Goal: Task Accomplishment & Management: Manage account settings

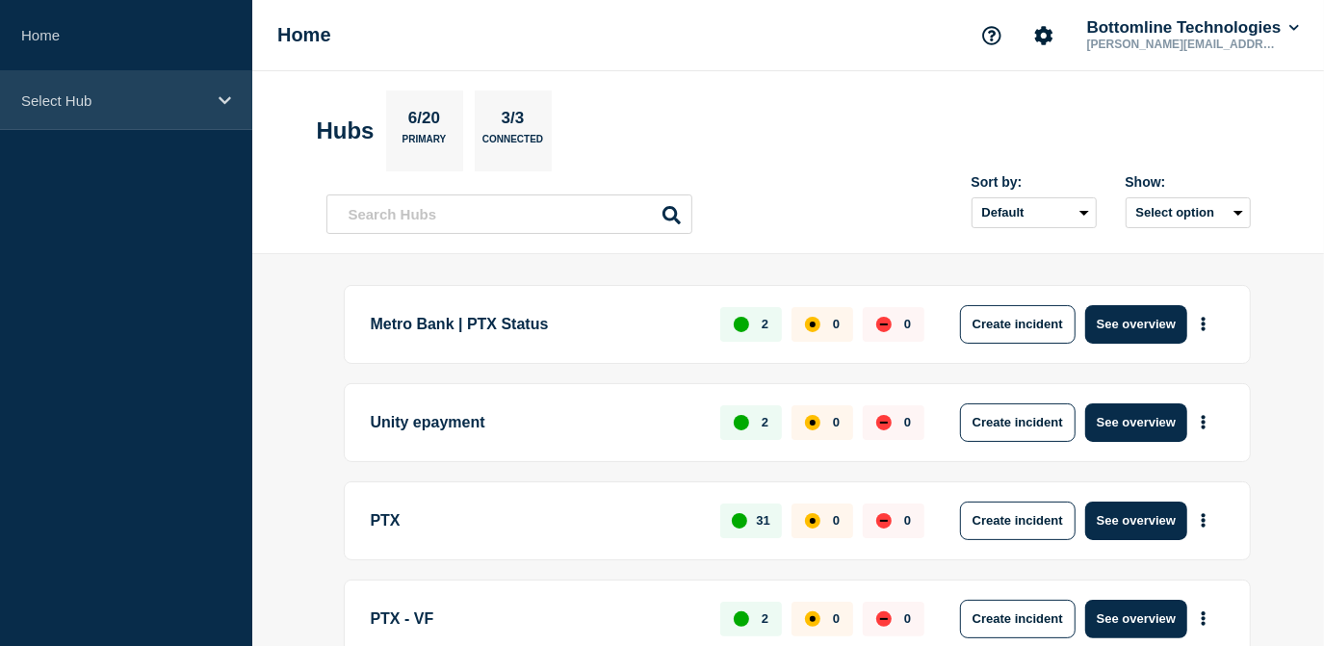
click at [104, 101] on p "Select Hub" at bounding box center [113, 100] width 185 height 16
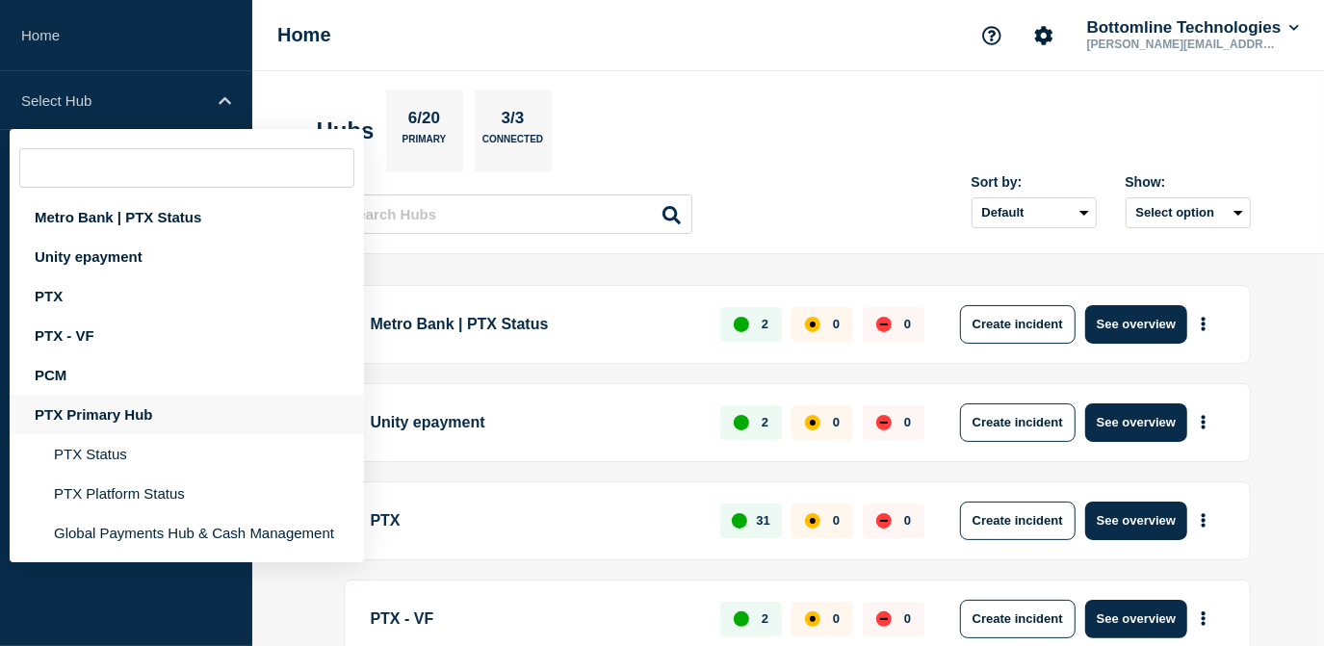
click at [110, 428] on div "PTX Primary Hub" at bounding box center [187, 414] width 354 height 39
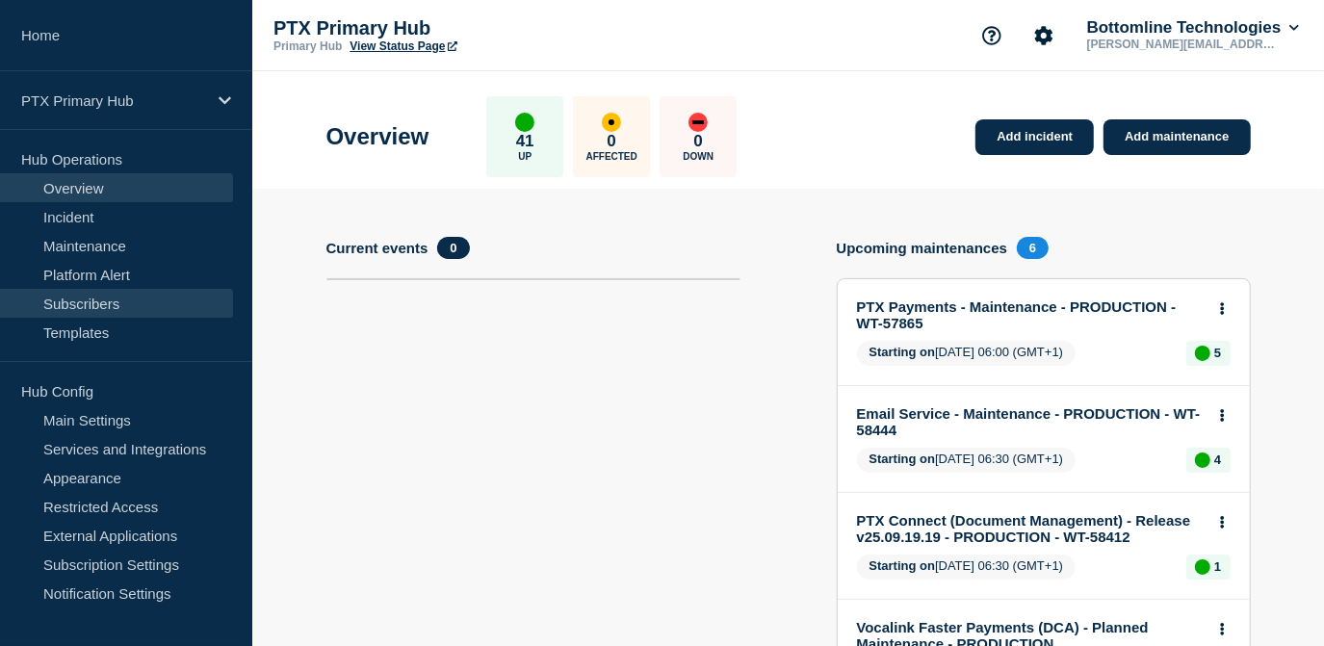
click at [86, 306] on link "Subscribers" at bounding box center [116, 303] width 233 height 29
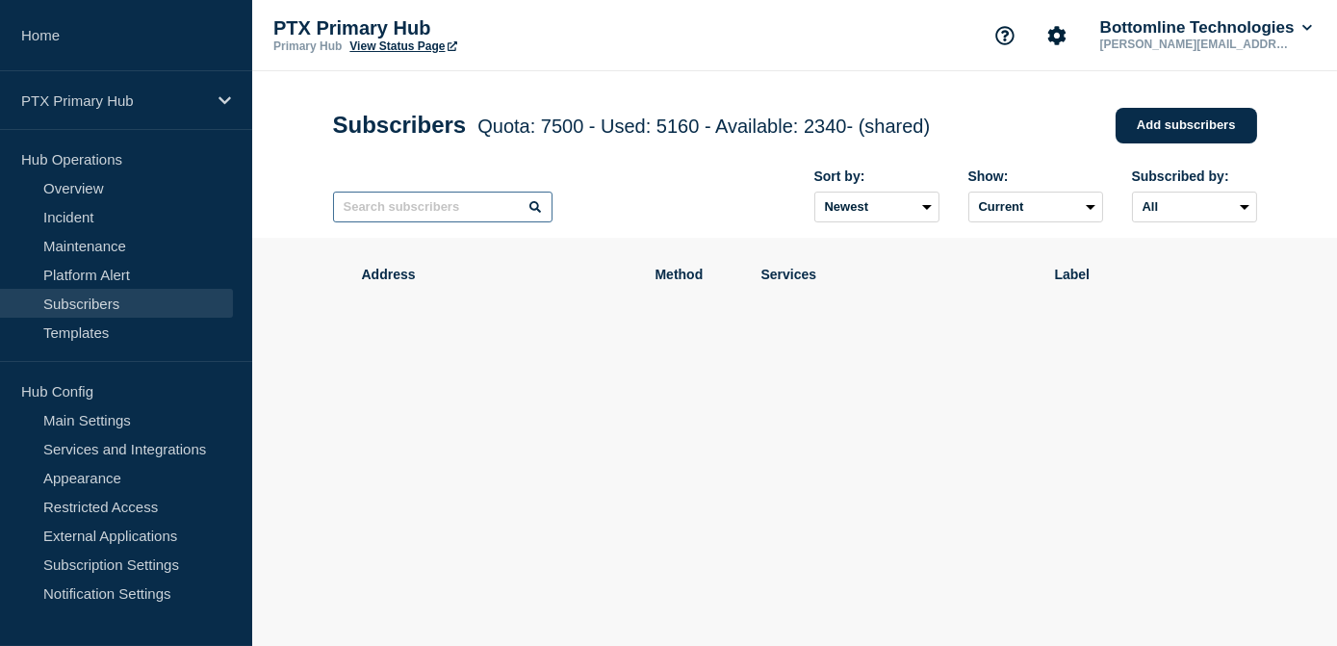
click at [447, 221] on input "text" at bounding box center [443, 207] width 220 height 31
type input "quidie"
drag, startPoint x: 413, startPoint y: 202, endPoint x: 244, endPoint y: 198, distance: 169.5
click at [244, 198] on div "Home PTX Primary Hub Hub Operations Overview Incident Maintenance Platform Aler…" at bounding box center [668, 260] width 1337 height 520
drag, startPoint x: 390, startPoint y: 233, endPoint x: 404, endPoint y: 220, distance: 19.8
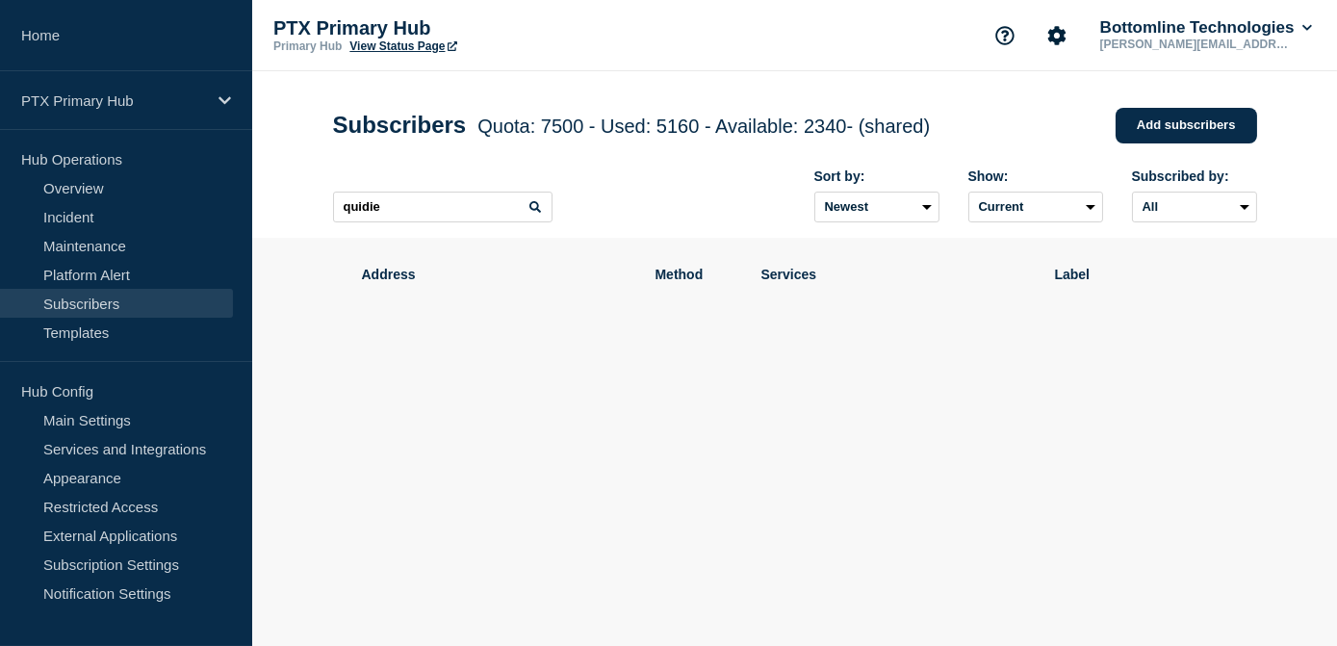
click at [398, 225] on div "quidie Sort by: Newest Oldest Show: Current Deleted Recently deleted Subscribed…" at bounding box center [795, 196] width 924 height 84
drag, startPoint x: 404, startPoint y: 220, endPoint x: 288, endPoint y: 207, distance: 117.2
click at [288, 207] on header "Subscribers Quota: 7500 - Used: 5160 - Available: 2340 - (shared) Quota Used Av…" at bounding box center [794, 154] width 1085 height 167
paste input "text"
click at [471, 215] on input "text" at bounding box center [443, 207] width 220 height 31
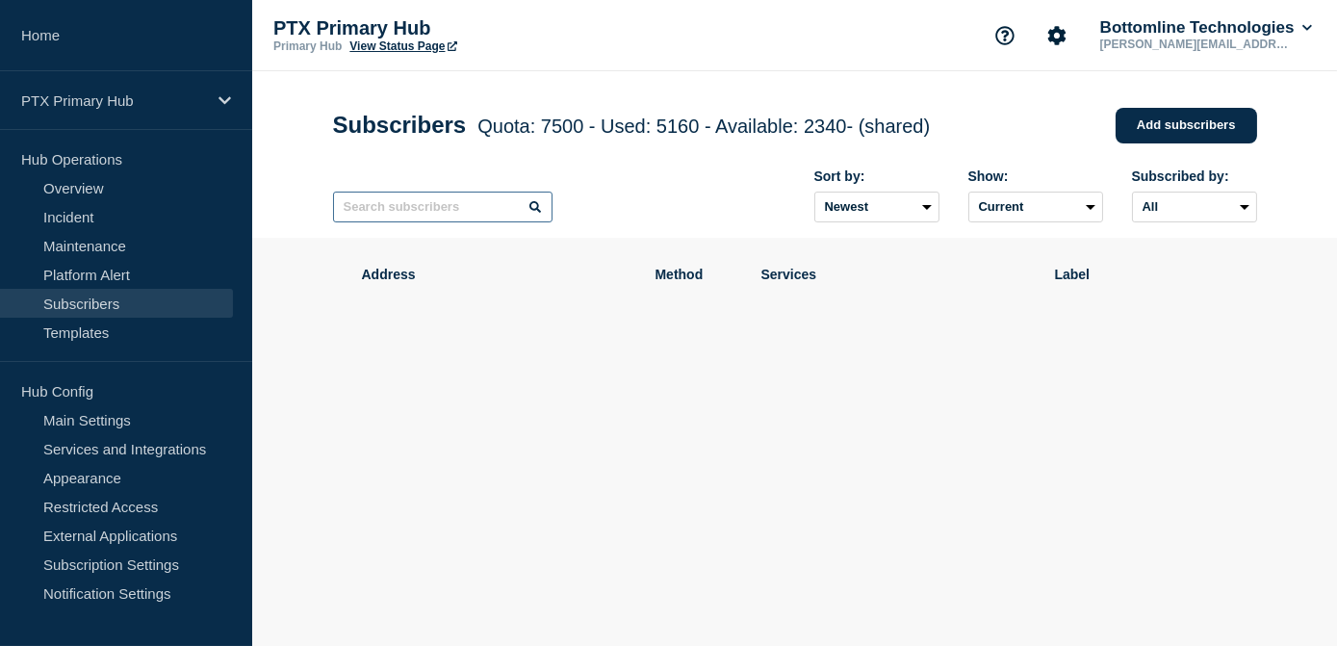
paste input "[EMAIL_ADDRESS][DOMAIN_NAME]"
type input "[EMAIL_ADDRESS][DOMAIN_NAME]"
click at [730, 200] on div "[EMAIL_ADDRESS][DOMAIN_NAME] Sort by: Newest Oldest Show: Current Deleted Recen…" at bounding box center [795, 196] width 924 height 84
click at [526, 214] on input "[EMAIL_ADDRESS][DOMAIN_NAME]" at bounding box center [443, 207] width 220 height 31
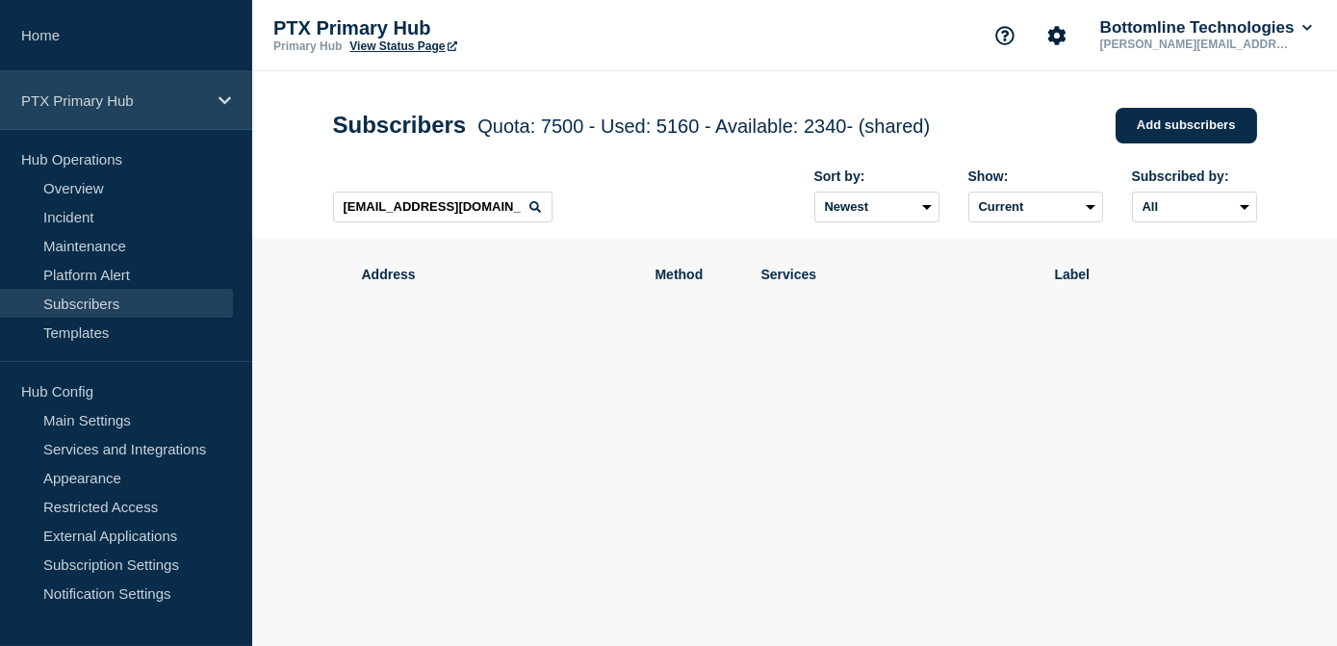
click at [131, 86] on div "PTX Primary Hub" at bounding box center [126, 100] width 252 height 59
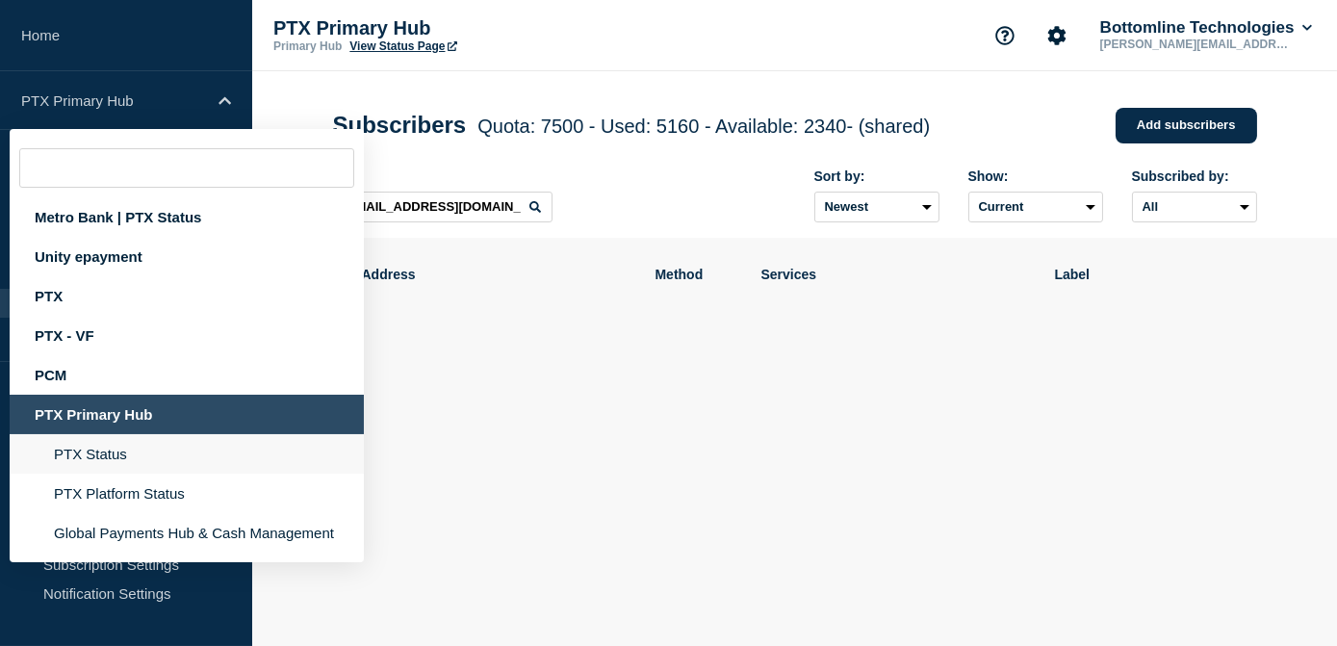
click at [95, 461] on li "PTX Status" at bounding box center [187, 453] width 354 height 39
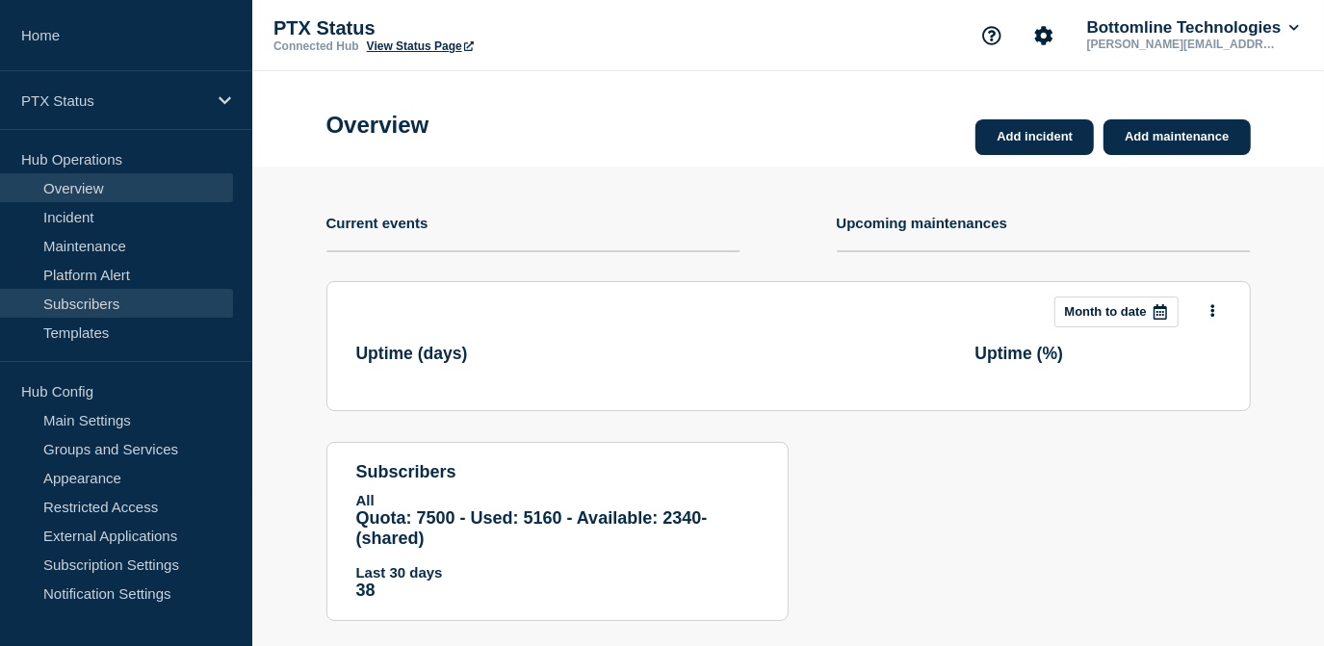
click at [121, 302] on link "Subscribers" at bounding box center [116, 303] width 233 height 29
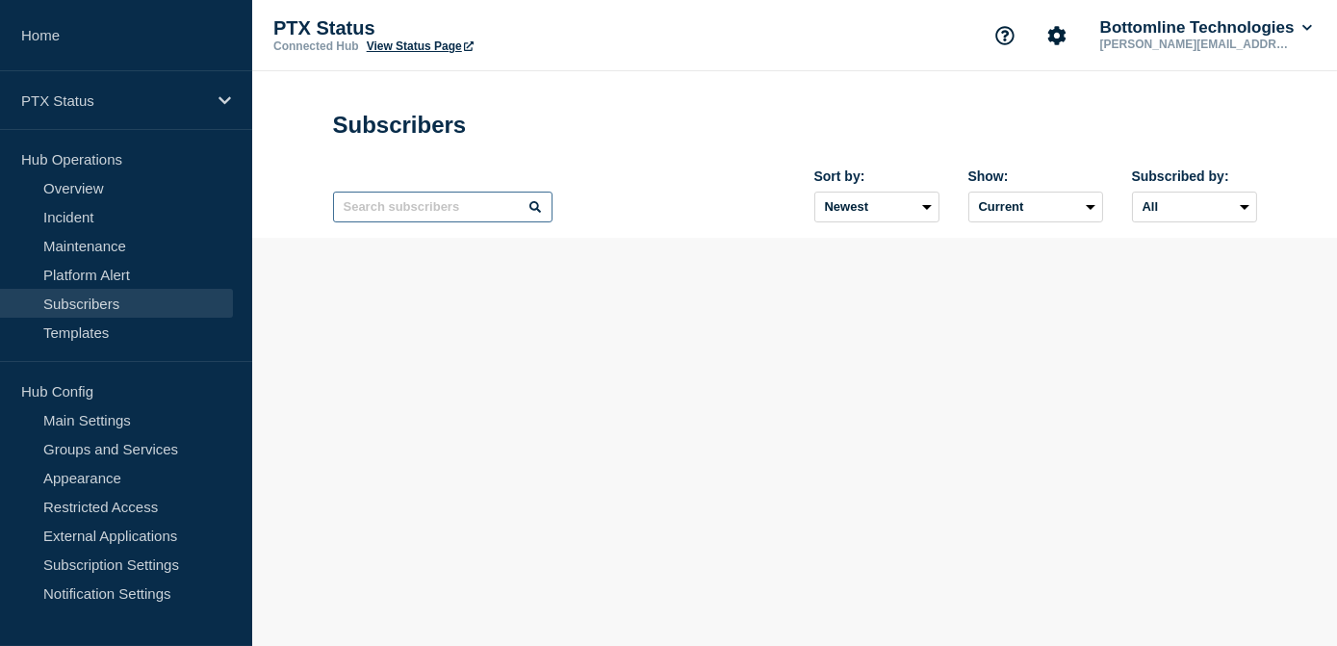
click at [463, 203] on input "text" at bounding box center [443, 207] width 220 height 31
paste input "[EMAIL_ADDRESS][DOMAIN_NAME]"
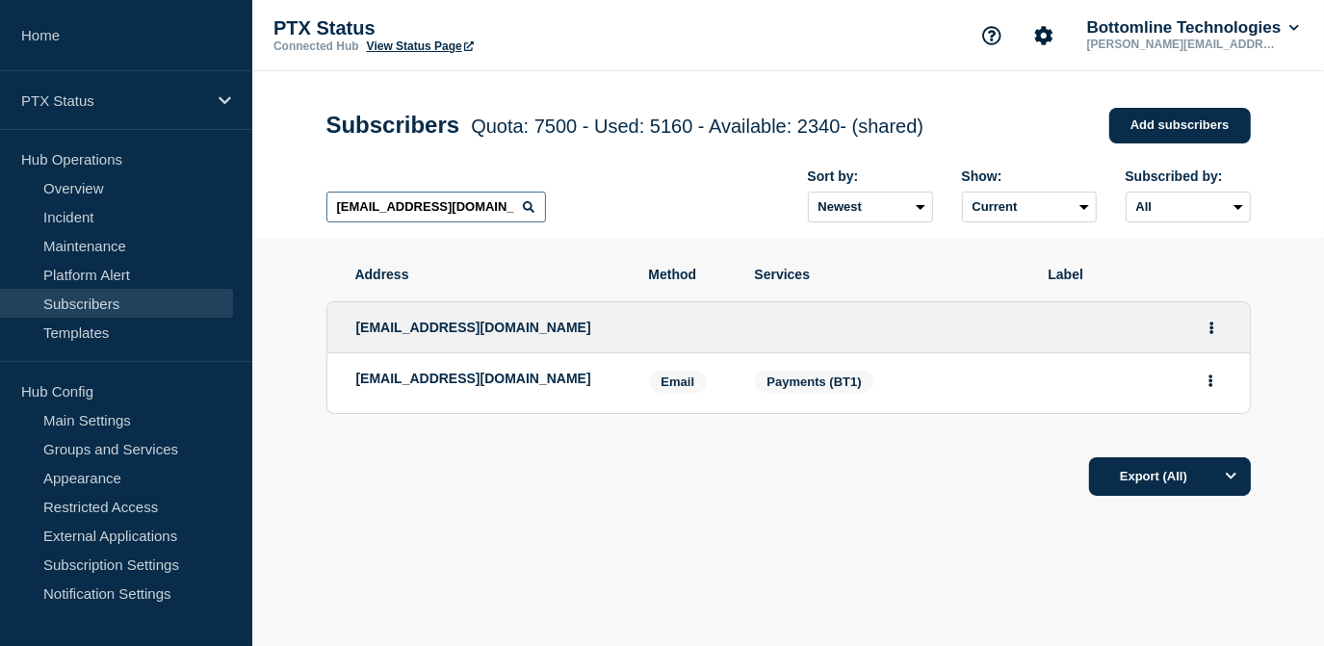
type input "[EMAIL_ADDRESS][DOMAIN_NAME]"
click at [1225, 383] on li "[EMAIL_ADDRESS][DOMAIN_NAME] Email Email: [EMAIL_ADDRESS][DOMAIN_NAME] Services…" at bounding box center [788, 383] width 922 height 60
click at [1208, 378] on icon "Actions" at bounding box center [1210, 381] width 5 height 13
click at [1205, 326] on button "Actions" at bounding box center [1212, 328] width 24 height 30
click at [1210, 327] on icon "Actions" at bounding box center [1211, 328] width 4 height 13
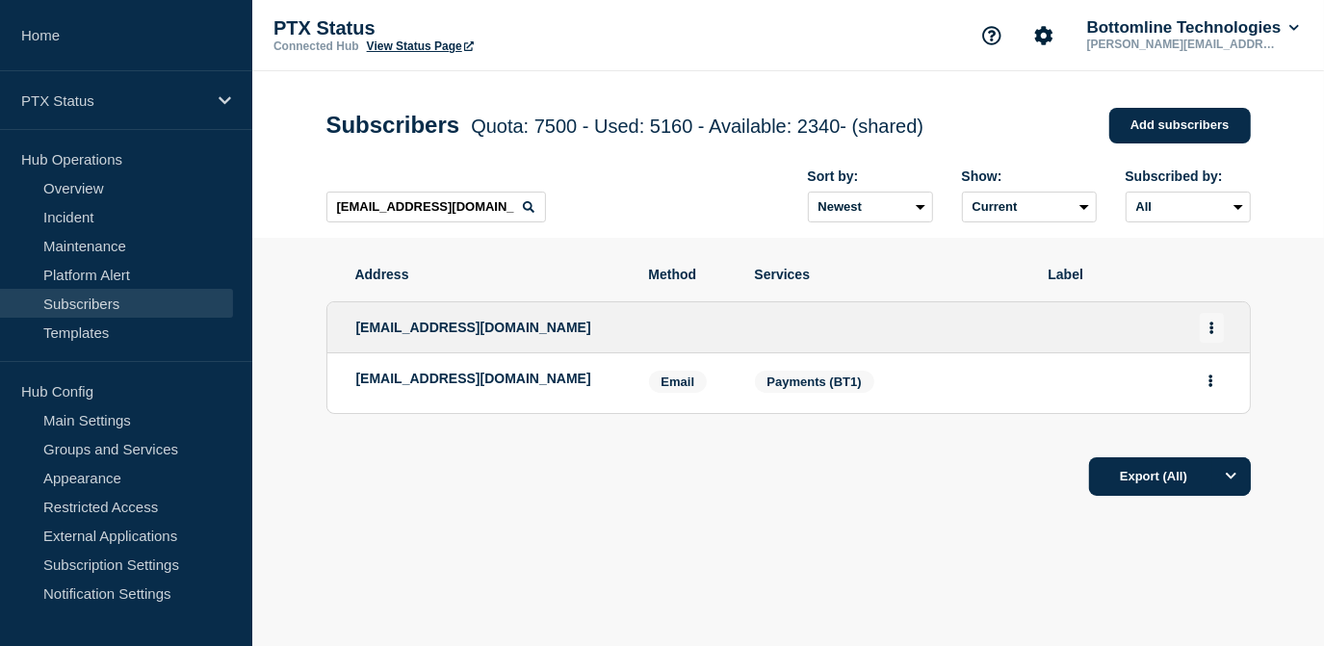
click at [1210, 327] on icon "Actions" at bounding box center [1211, 328] width 4 height 13
click at [1204, 383] on link "Edit" at bounding box center [1204, 383] width 21 height 14
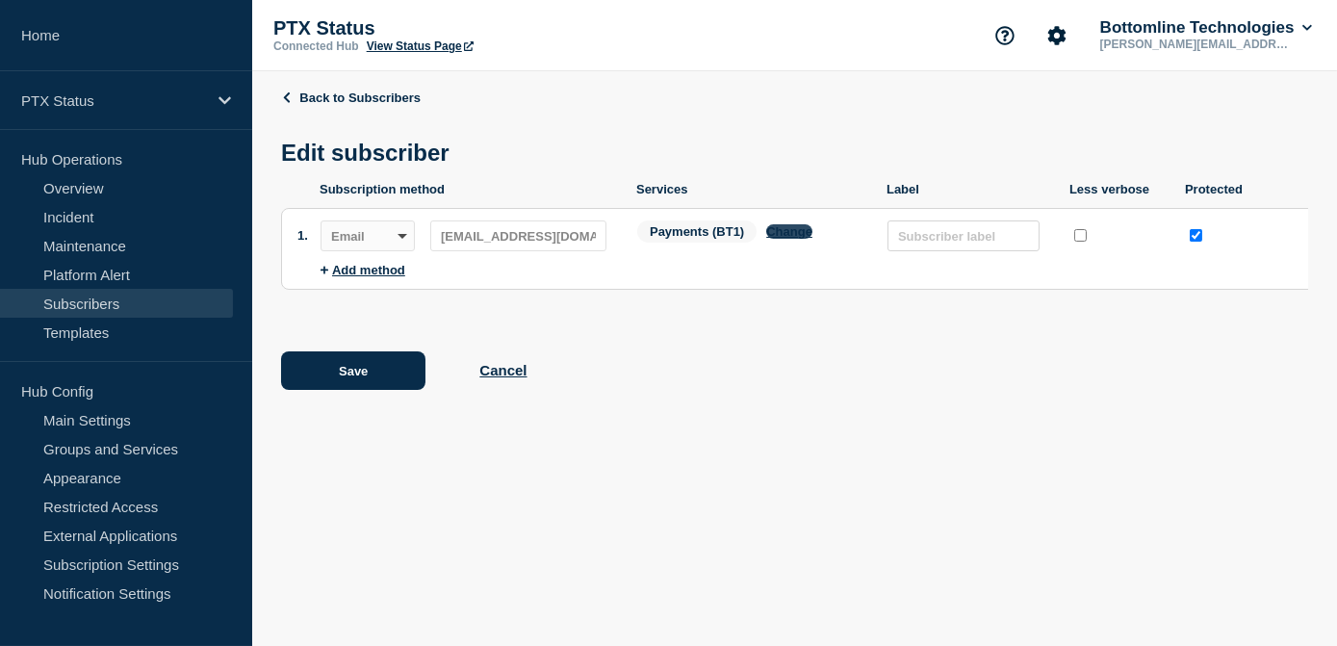
click at [794, 239] on button "Change" at bounding box center [789, 231] width 46 height 14
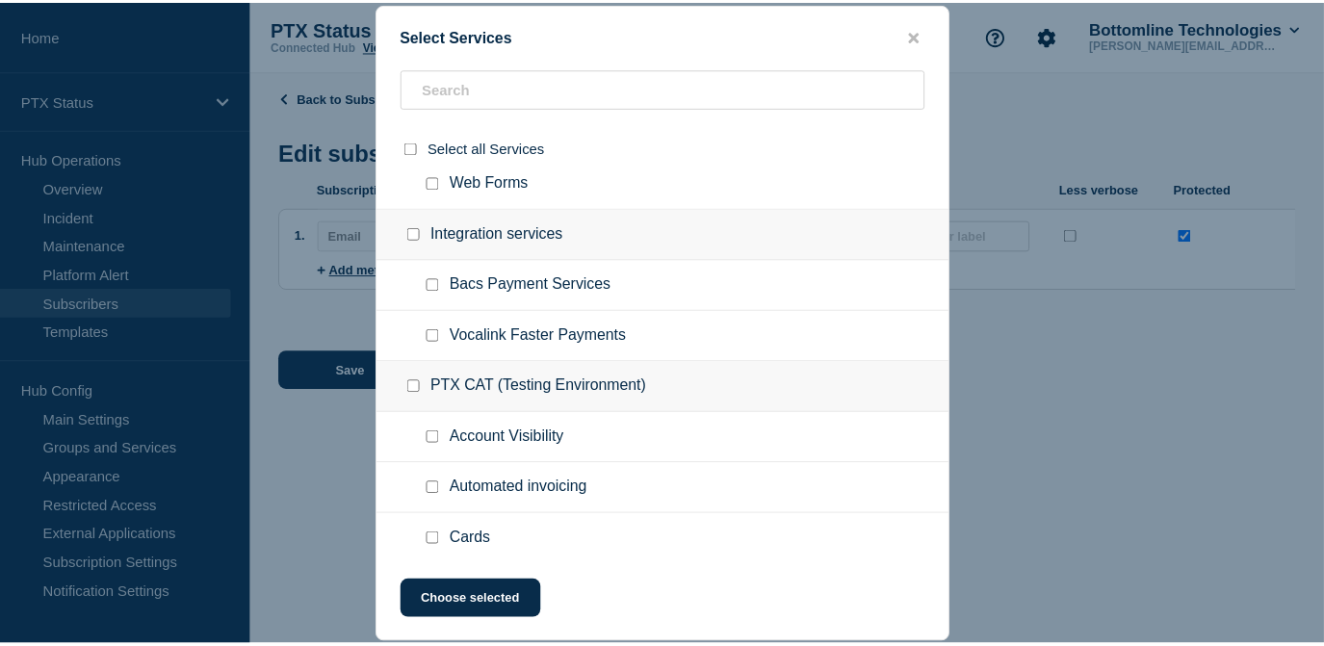
scroll to position [525, 0]
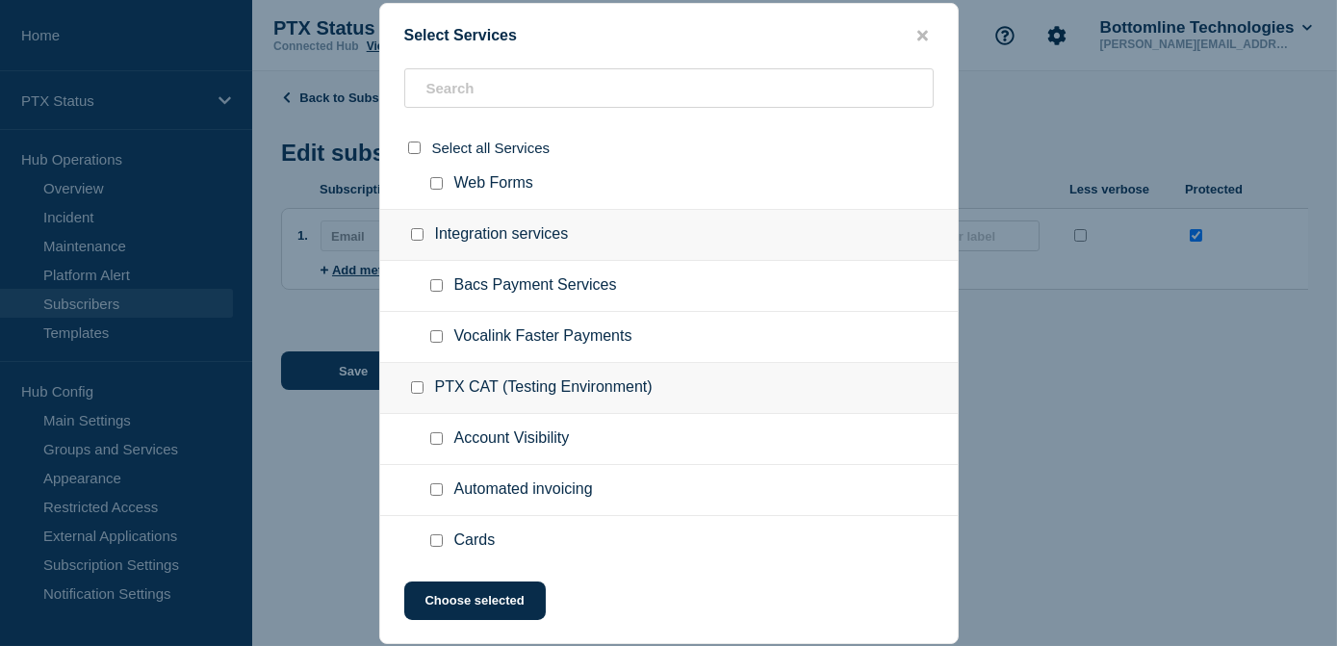
click at [441, 337] on input "Vocalink Faster Payments checkbox" at bounding box center [436, 336] width 13 height 13
checkbox input "true"
click at [479, 600] on button "Choose selected" at bounding box center [475, 601] width 142 height 39
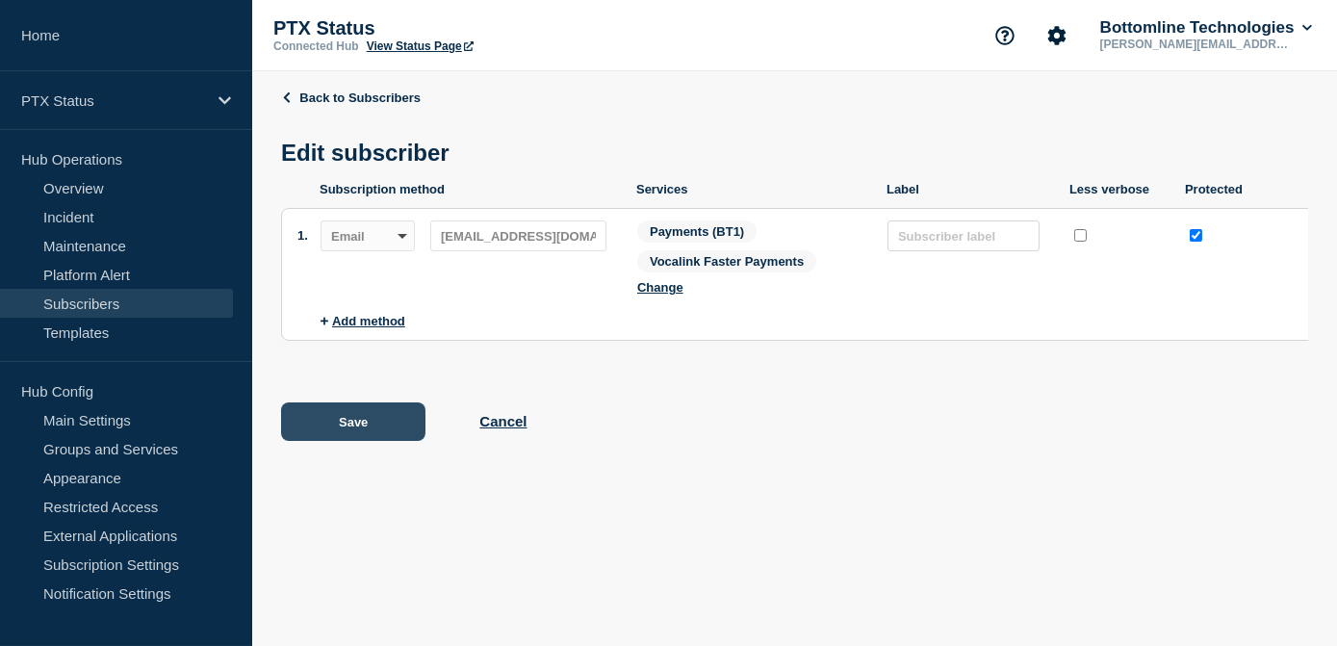
click at [361, 435] on button "Save" at bounding box center [353, 421] width 144 height 39
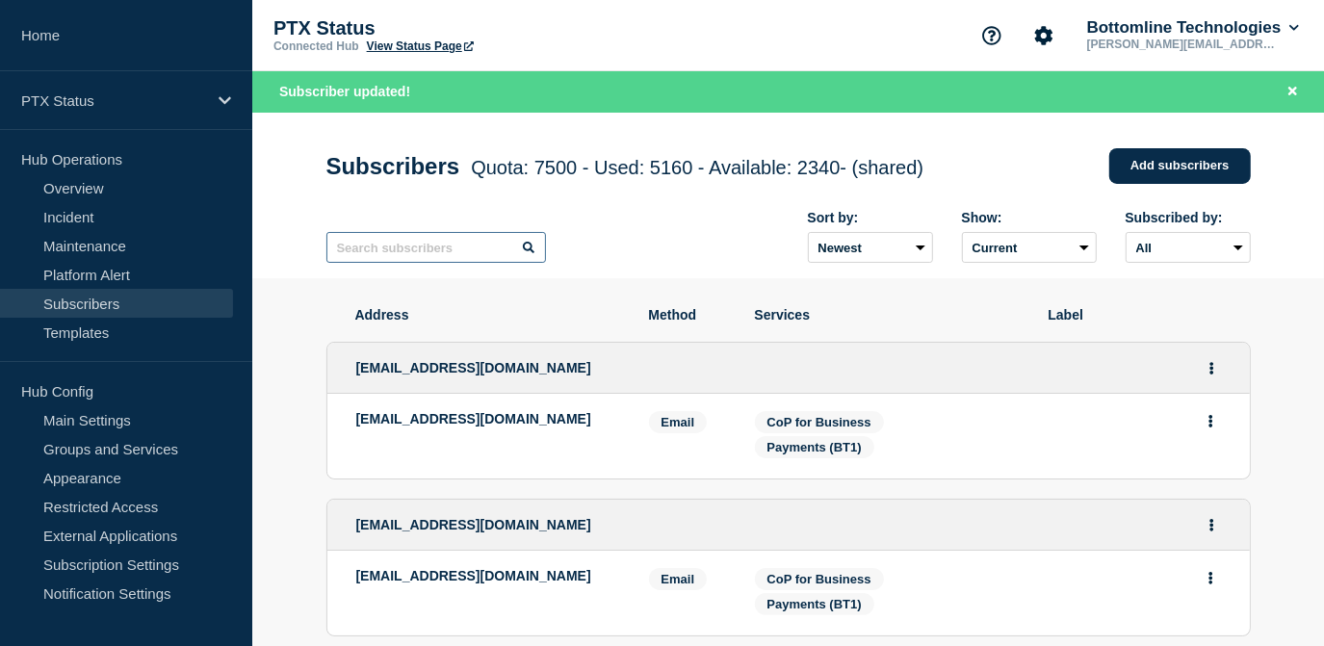
click at [431, 252] on input "text" at bounding box center [436, 247] width 220 height 31
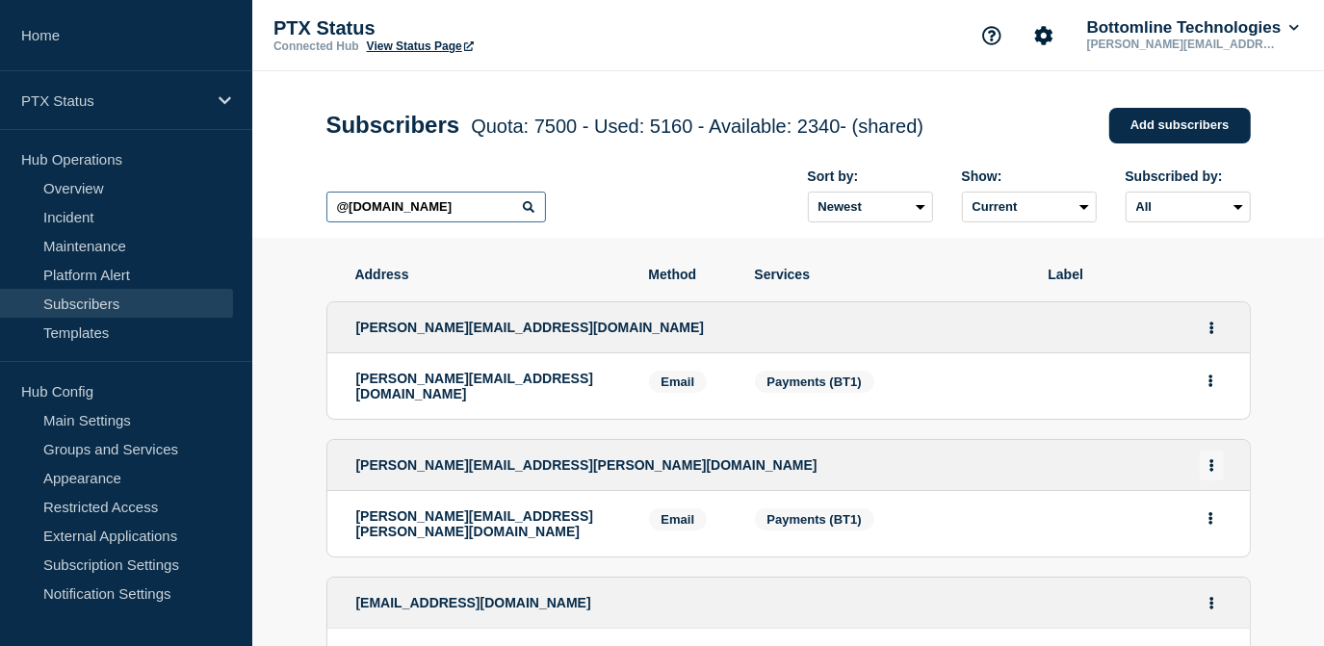
type input "@[DOMAIN_NAME]"
click at [1205, 466] on button "Actions" at bounding box center [1212, 466] width 24 height 30
click at [1202, 513] on link "Edit" at bounding box center [1204, 520] width 21 height 14
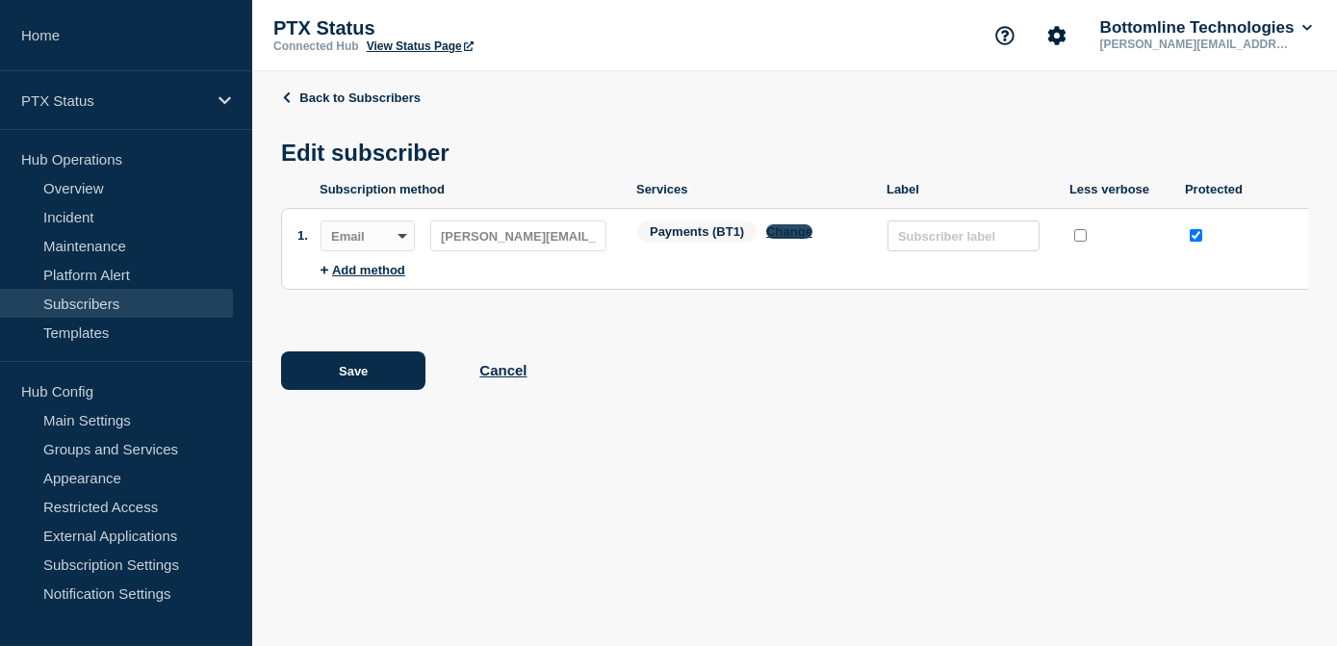
click at [789, 235] on button "Change" at bounding box center [789, 231] width 46 height 14
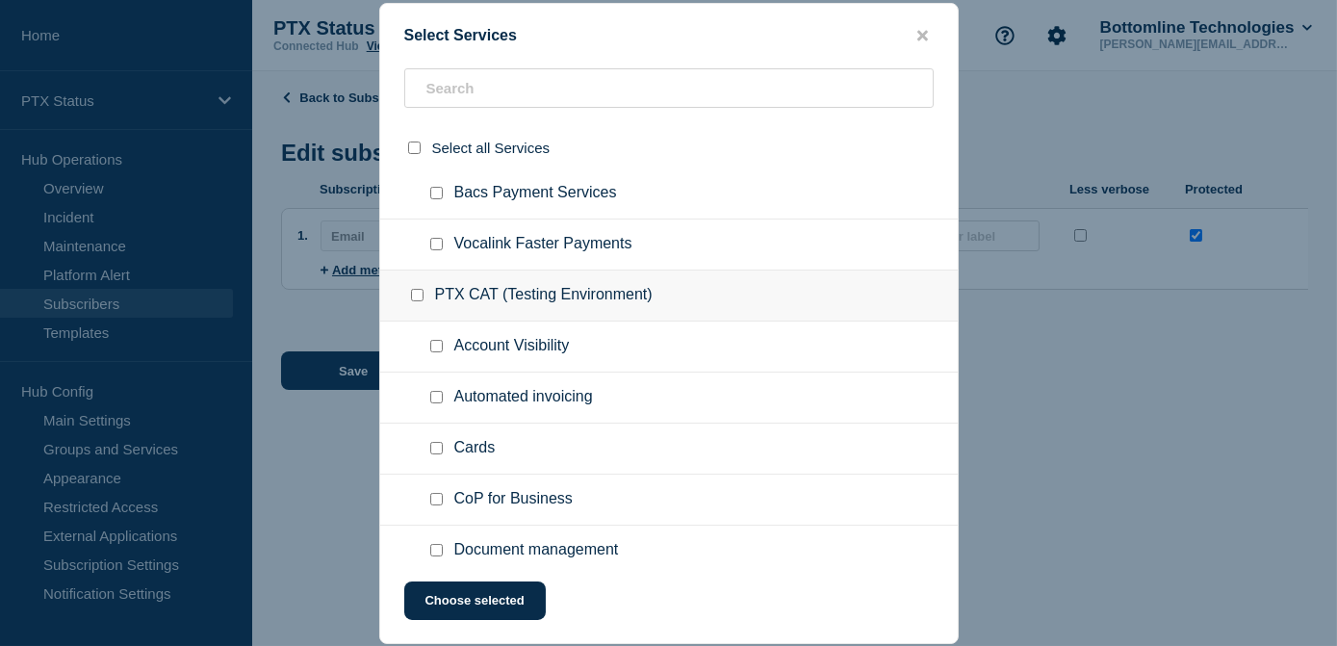
scroll to position [437, 0]
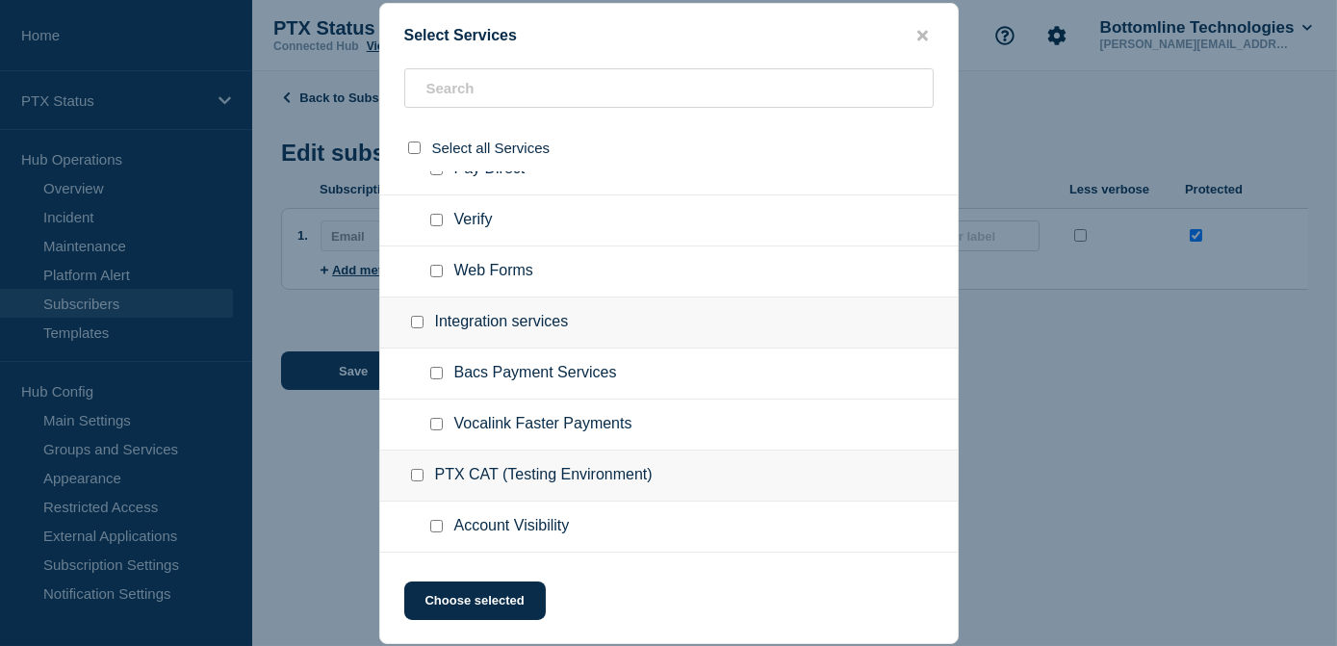
click at [446, 426] on div at bounding box center [441, 424] width 28 height 19
click at [395, 428] on ul "Vocalink Faster Payments" at bounding box center [669, 425] width 578 height 51
click at [438, 430] on input "Vocalink Faster Payments checkbox" at bounding box center [436, 424] width 13 height 13
checkbox input "true"
click at [496, 612] on button "Choose selected" at bounding box center [475, 601] width 142 height 39
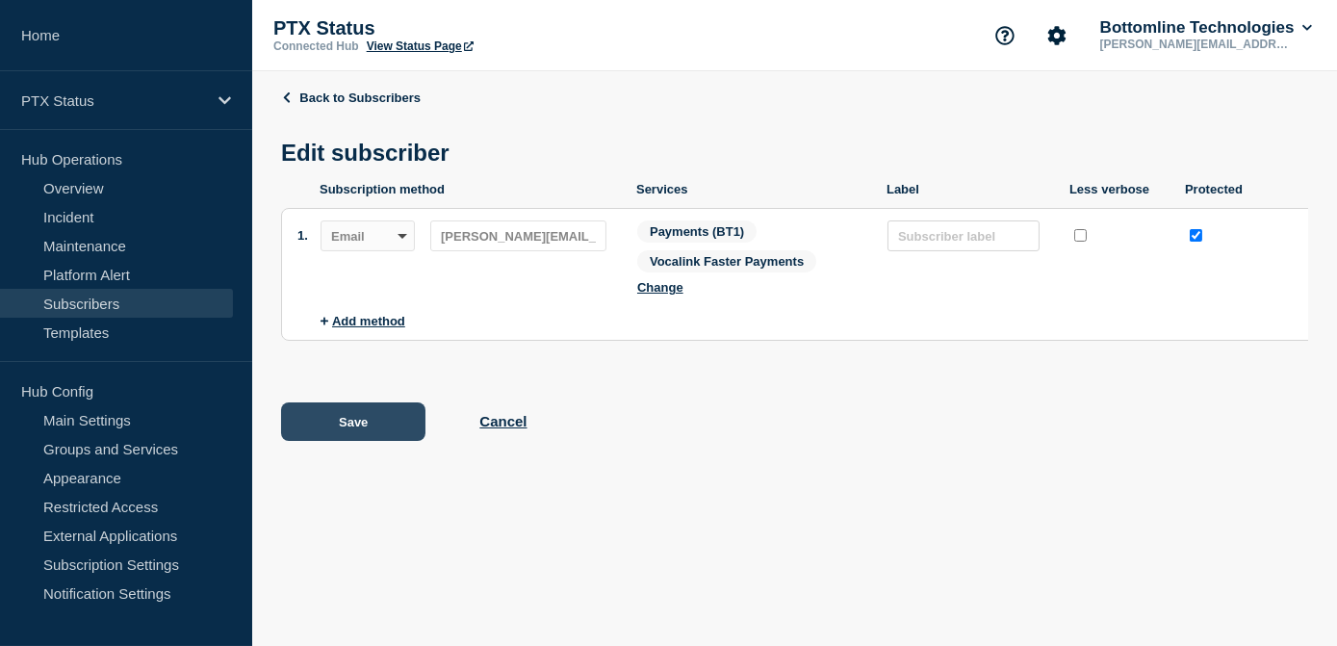
click at [357, 435] on button "Save" at bounding box center [353, 421] width 144 height 39
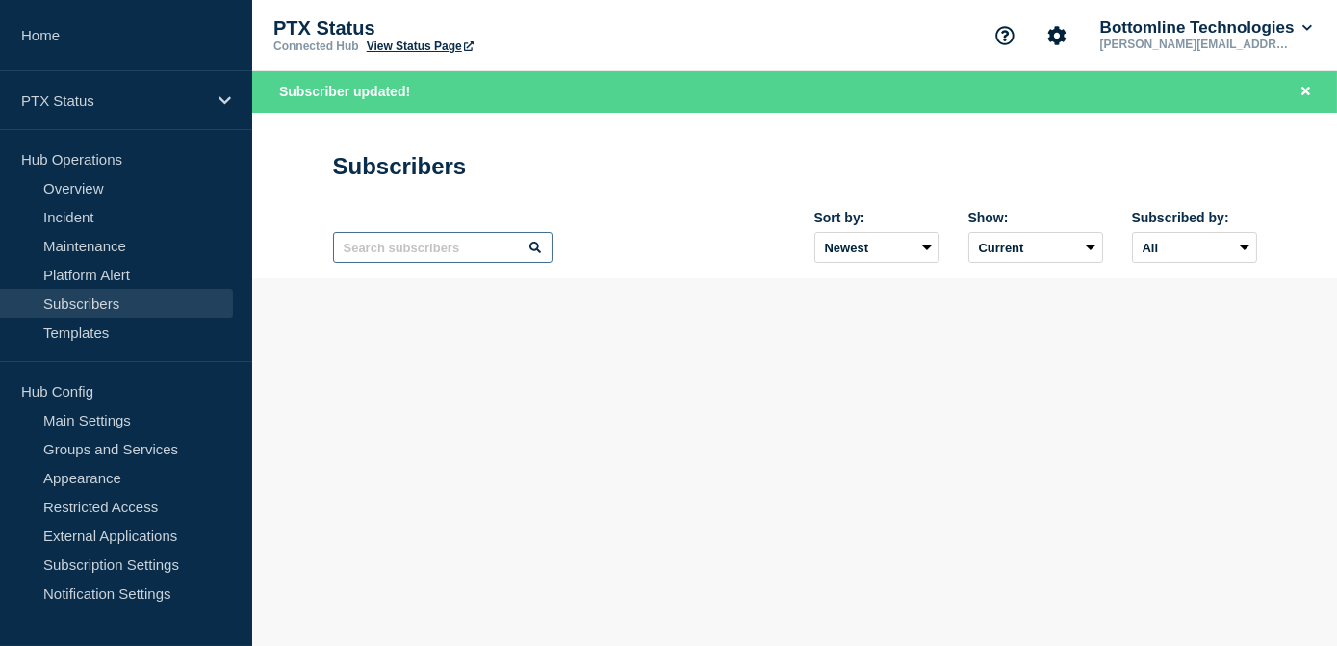
click at [454, 258] on input "text" at bounding box center [443, 247] width 220 height 31
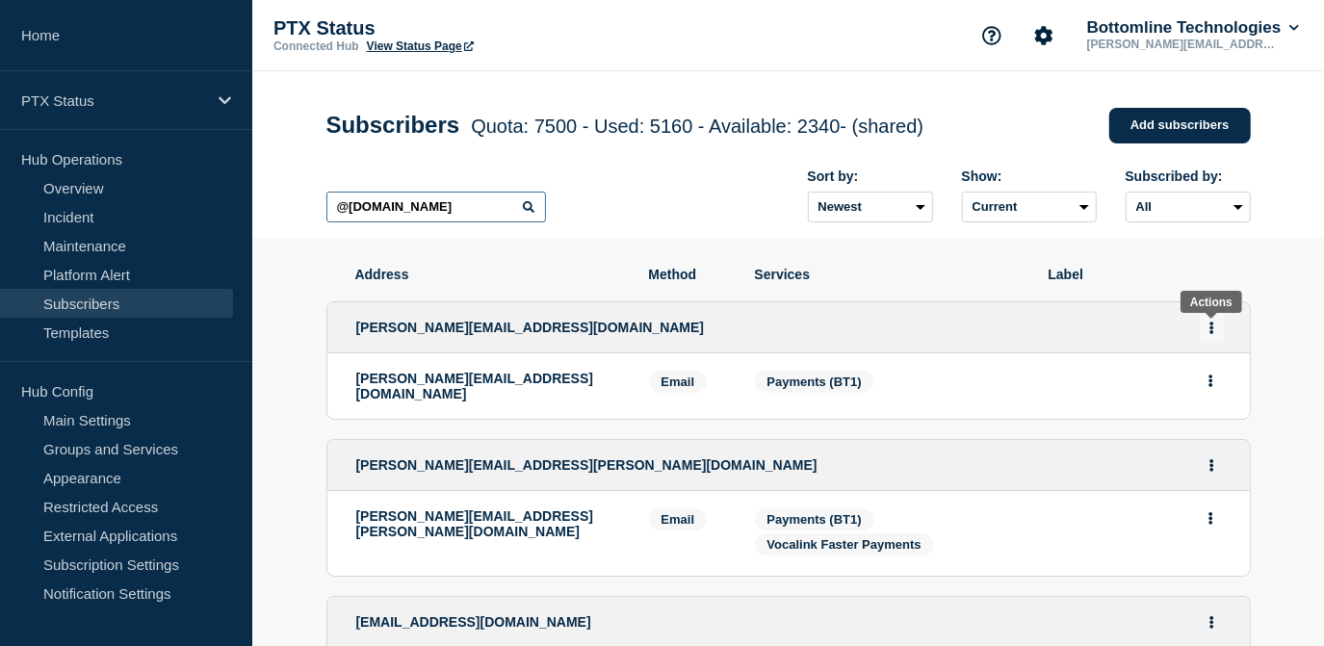
type input "@[DOMAIN_NAME]"
click at [1203, 332] on button "Actions" at bounding box center [1212, 328] width 24 height 30
click at [1201, 390] on link "Edit" at bounding box center [1204, 383] width 21 height 14
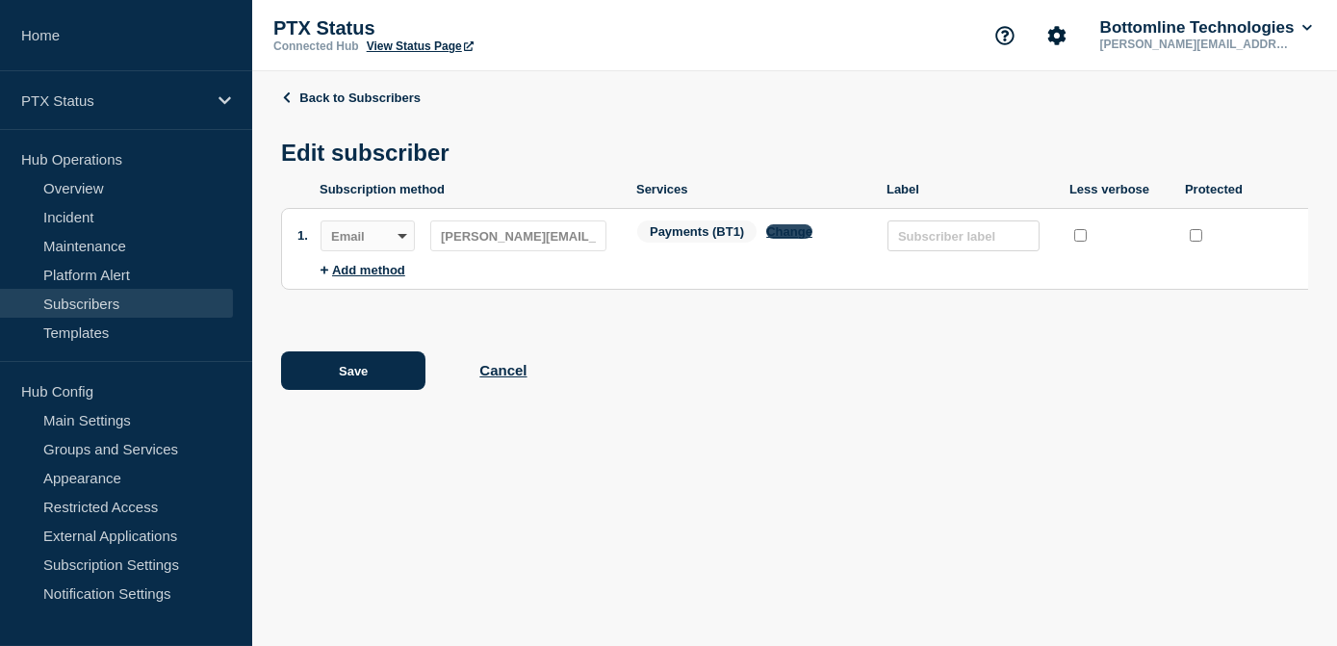
click at [772, 237] on button "Change" at bounding box center [789, 231] width 46 height 14
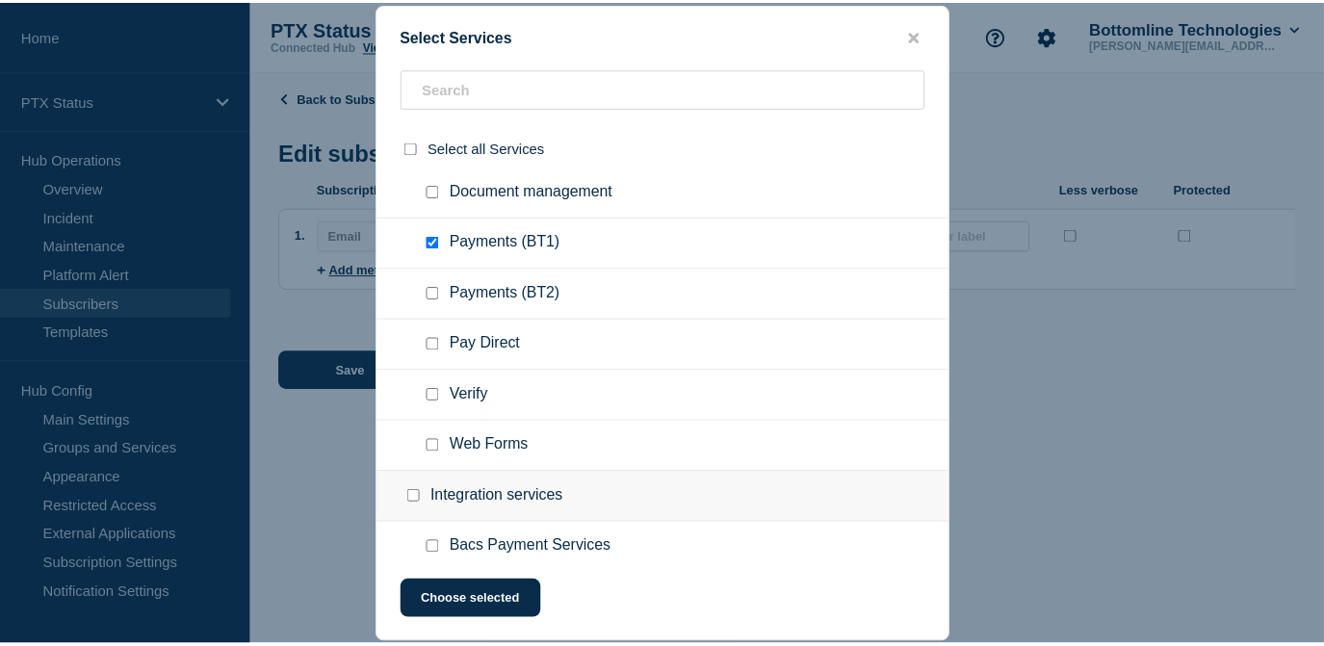
scroll to position [437, 0]
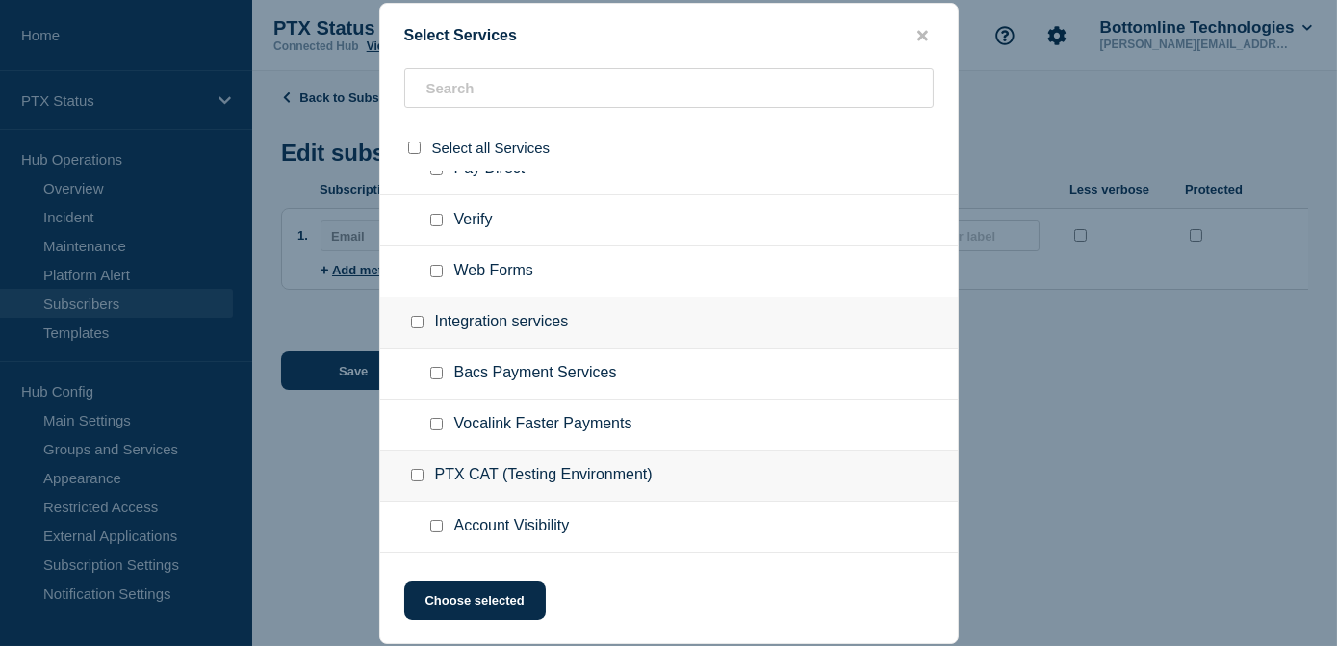
click at [442, 415] on ul "Vocalink Faster Payments" at bounding box center [669, 425] width 578 height 51
click at [432, 433] on div at bounding box center [441, 424] width 28 height 19
click at [433, 429] on input "Vocalink Faster Payments checkbox" at bounding box center [436, 424] width 13 height 13
checkbox input "true"
click at [459, 615] on button "Choose selected" at bounding box center [475, 601] width 142 height 39
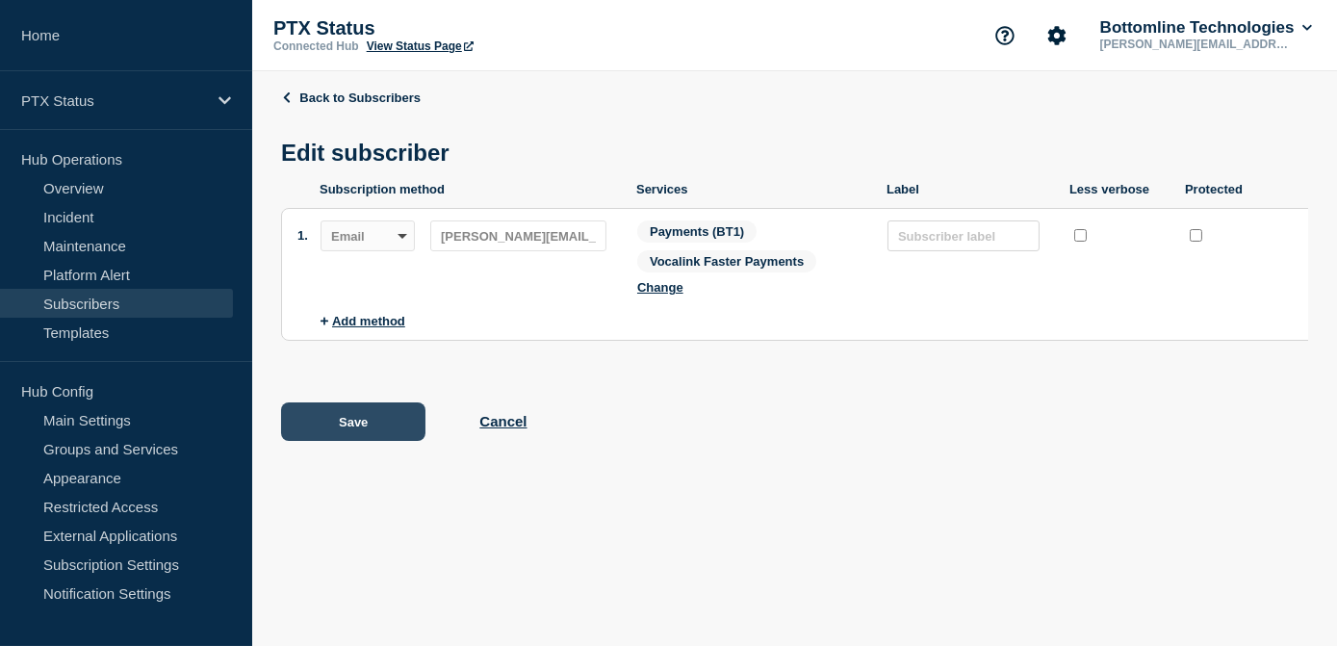
click at [349, 425] on button "Save" at bounding box center [353, 421] width 144 height 39
